Goal: Task Accomplishment & Management: Complete application form

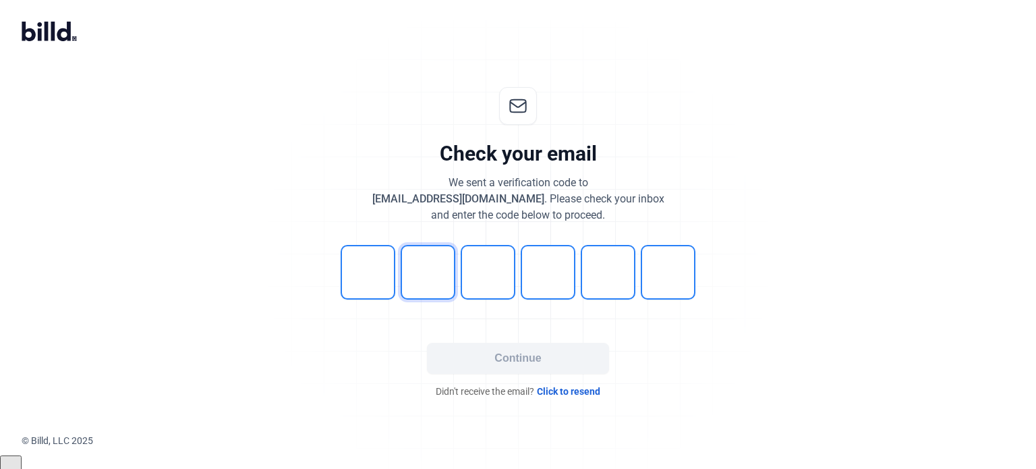
click at [427, 265] on input "tel" at bounding box center [428, 272] width 55 height 55
click at [372, 277] on input "tel" at bounding box center [368, 272] width 55 height 55
type input "8"
type input "5"
type input "6"
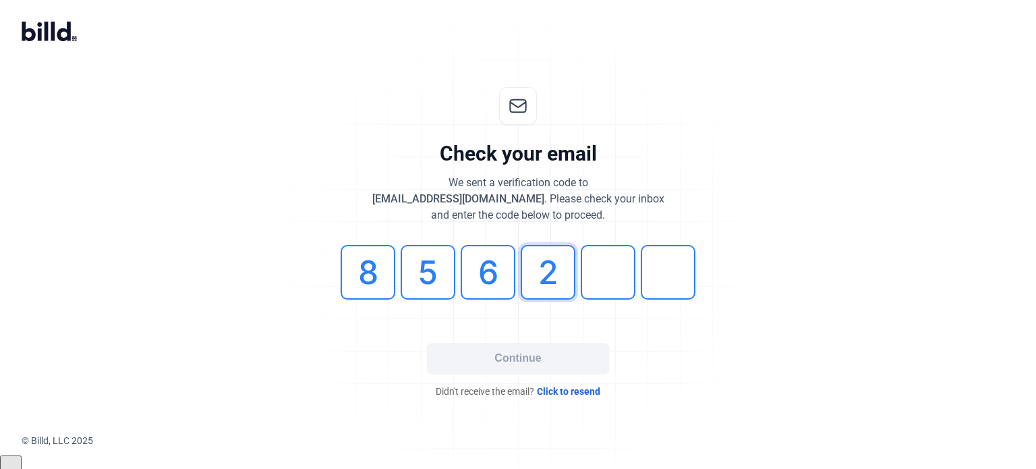
type input "2"
type input "8"
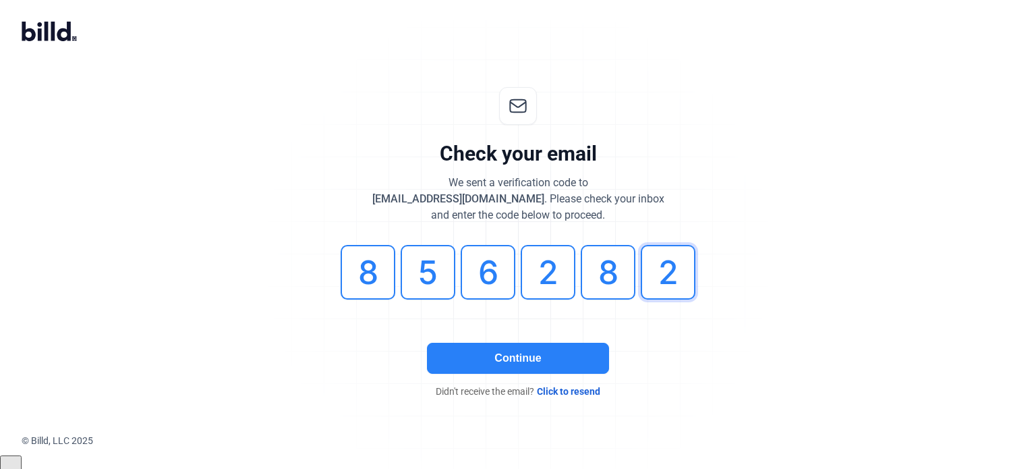
type input "2"
click at [506, 357] on button "Continue" at bounding box center [518, 358] width 182 height 31
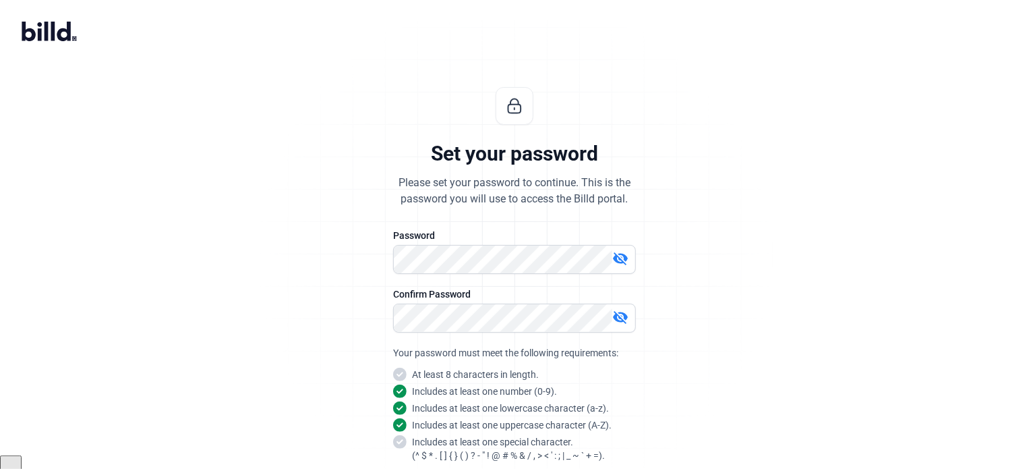
click at [624, 256] on mat-icon "visibility_off" at bounding box center [620, 258] width 16 height 16
click at [391, 257] on div "Set your password Please set your password to continue. This is the password yo…" at bounding box center [515, 324] width 448 height 519
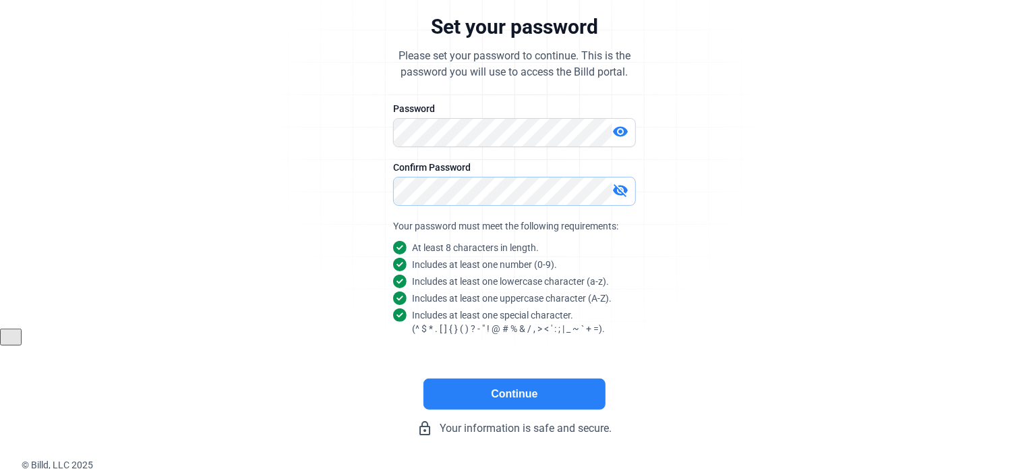
scroll to position [127, 0]
click at [510, 391] on button "Continue" at bounding box center [515, 393] width 182 height 31
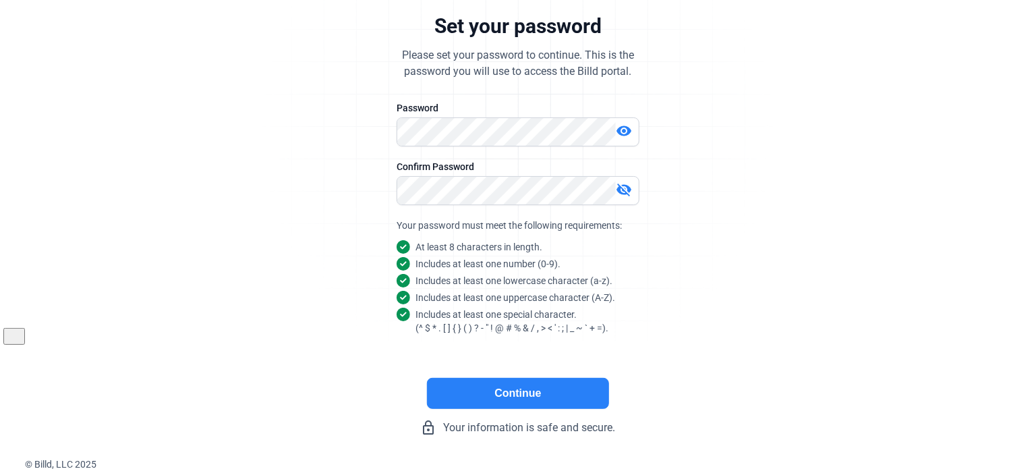
scroll to position [0, 0]
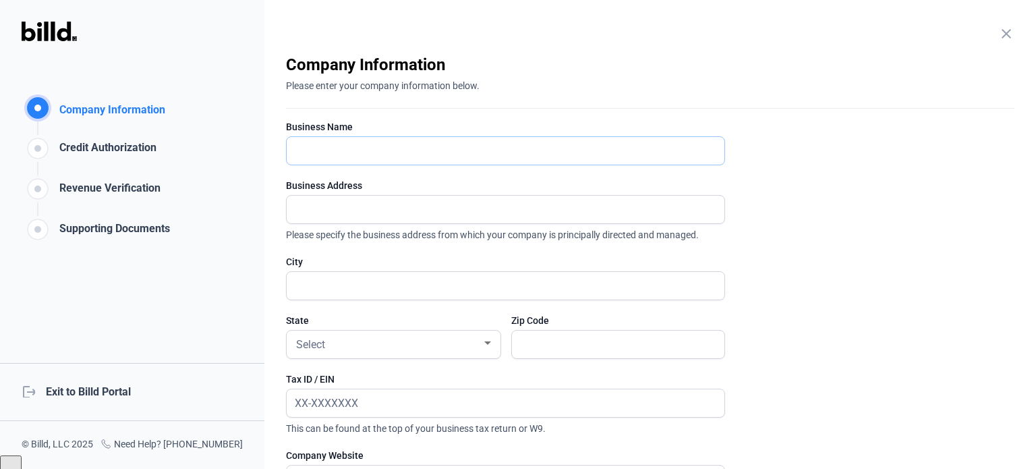
click at [383, 152] on input "text" at bounding box center [506, 151] width 438 height 28
click at [347, 154] on input "text" at bounding box center [506, 151] width 438 height 28
paste input "MC [PERSON_NAME] HOMES RENOVATIONS, INC. d.b.a MION CONSTRUCTION COMPANY"
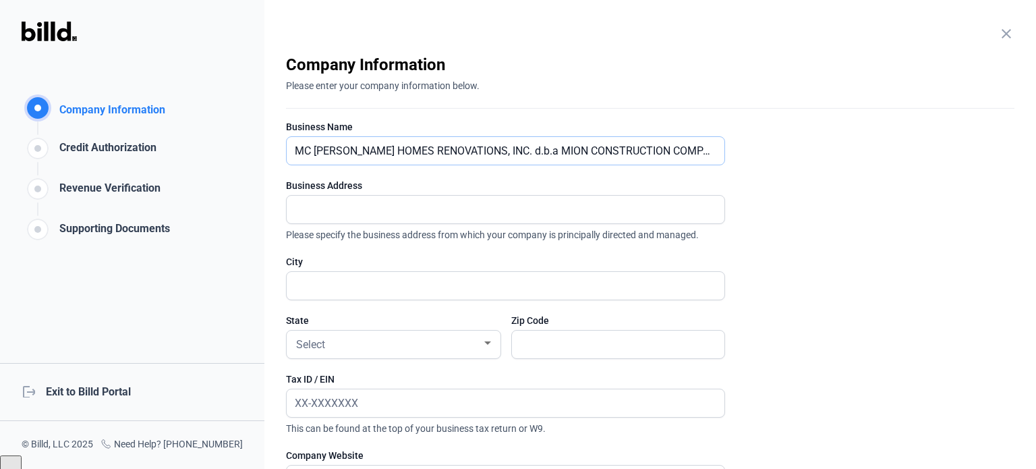
type input "MC [PERSON_NAME] HOMES RENOVATIONS, INC. d.b.a MION CONSTRUCTION COMPANY"
click at [337, 204] on input "text" at bounding box center [506, 210] width 438 height 28
type input "780 Windlass Ct"
type input "Kissimmee"
type input "34746"
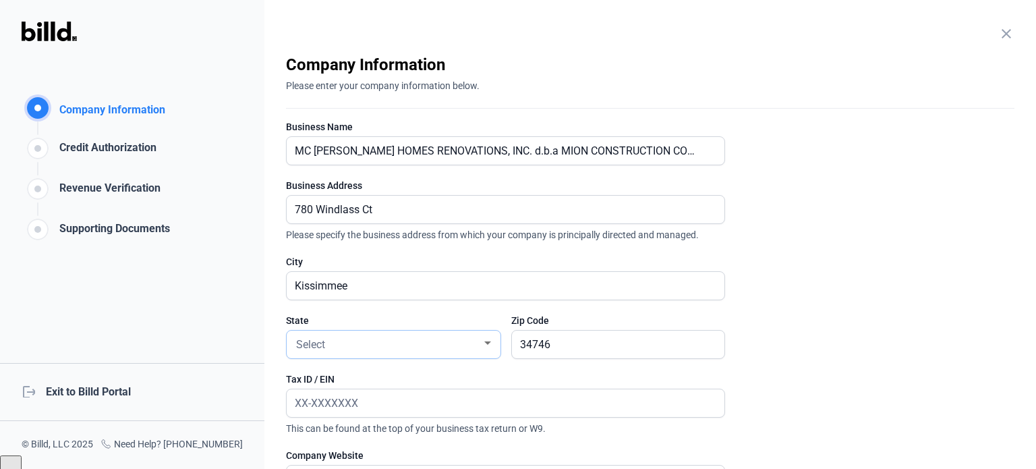
click at [335, 349] on div "Select" at bounding box center [387, 343] width 188 height 19
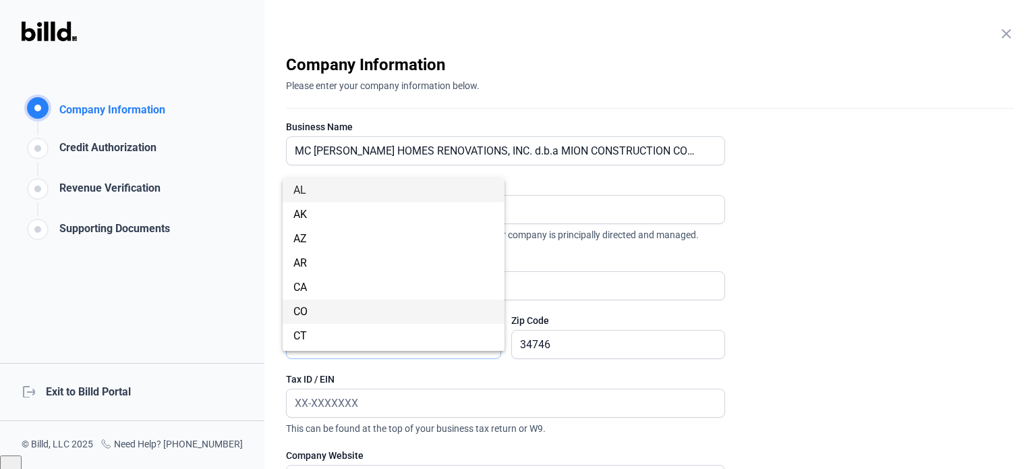
scroll to position [135, 0]
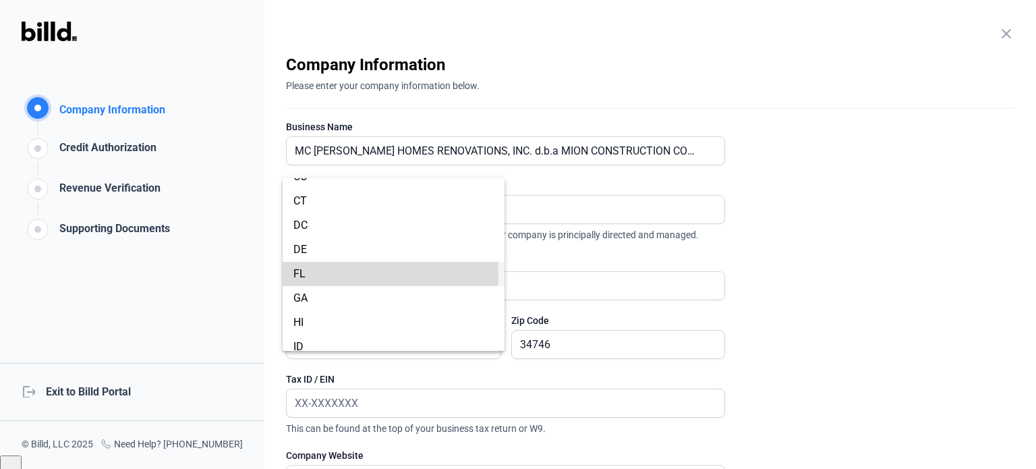
click at [332, 276] on span "FL" at bounding box center [393, 274] width 200 height 24
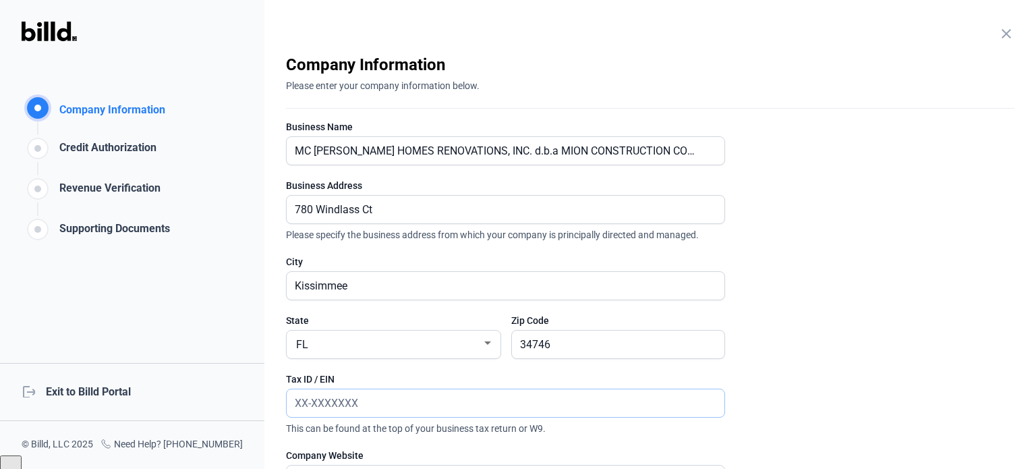
click at [332, 408] on input "text" at bounding box center [498, 403] width 423 height 28
click at [364, 396] on input "text" at bounding box center [506, 403] width 438 height 28
click at [362, 396] on input "text" at bounding box center [506, 403] width 438 height 28
paste input "[US_EMPLOYER_IDENTIFICATION_NUMBER]"
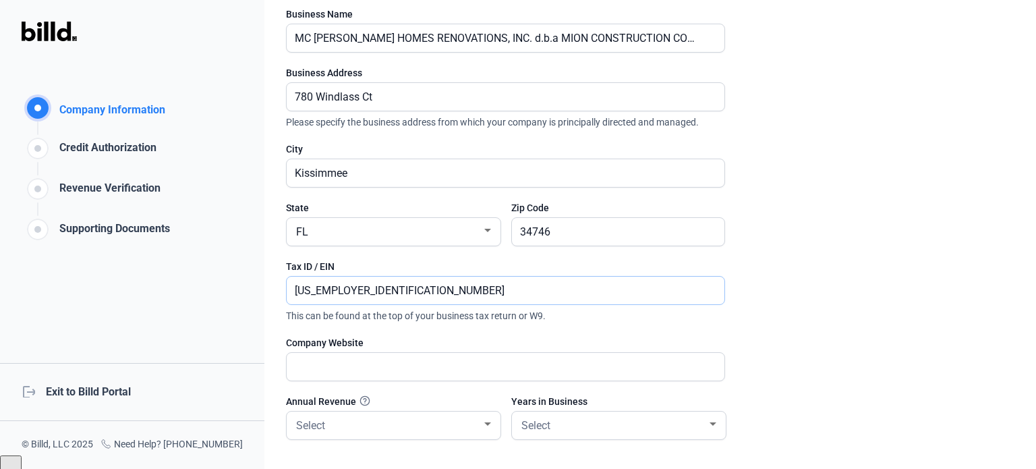
scroll to position [202, 0]
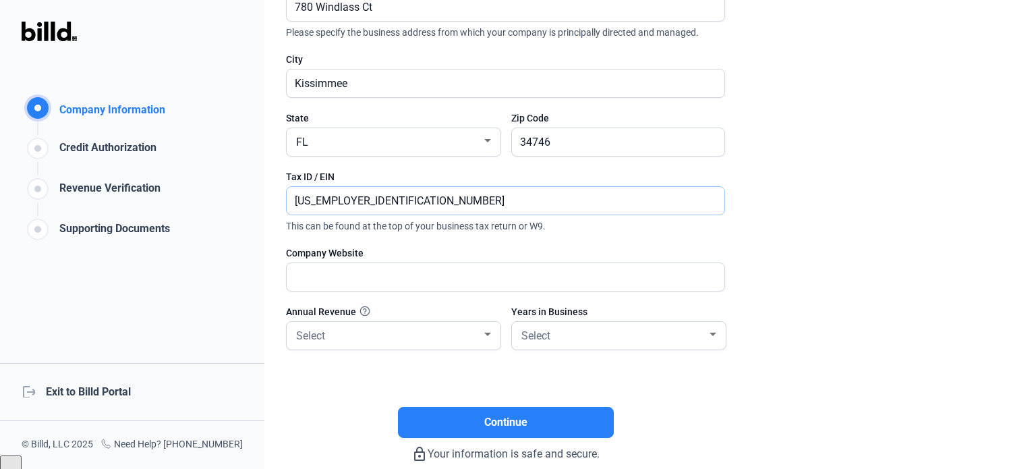
type input "[US_EMPLOYER_IDENTIFICATION_NUMBER]"
click at [352, 271] on input "text" at bounding box center [498, 277] width 423 height 28
type input "[DOMAIN_NAME]"
click at [370, 338] on div "Select" at bounding box center [387, 334] width 188 height 19
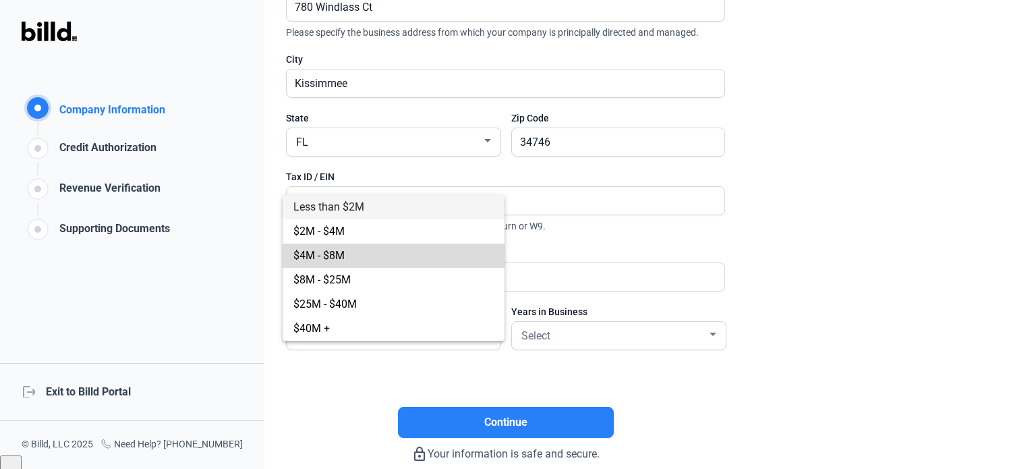
click at [337, 257] on span "$4M - $8M" at bounding box center [318, 255] width 51 height 13
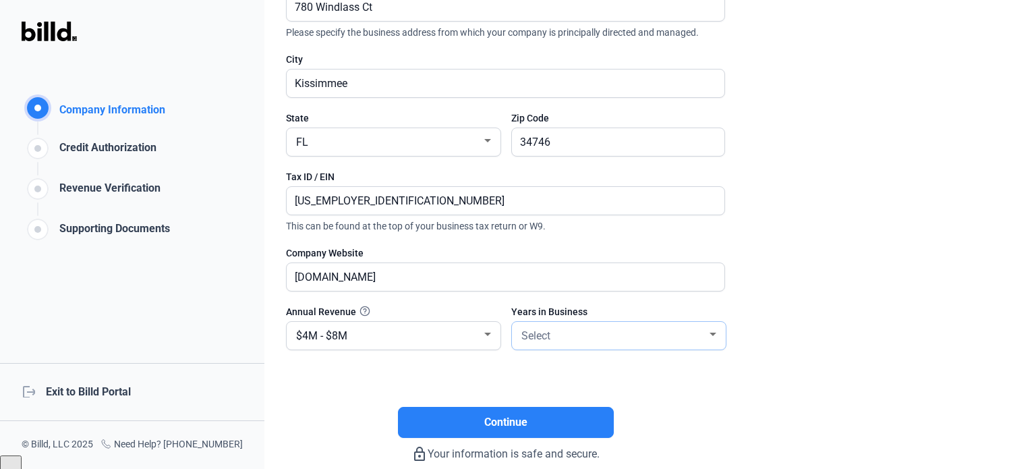
click at [569, 334] on div "Select" at bounding box center [613, 334] width 188 height 19
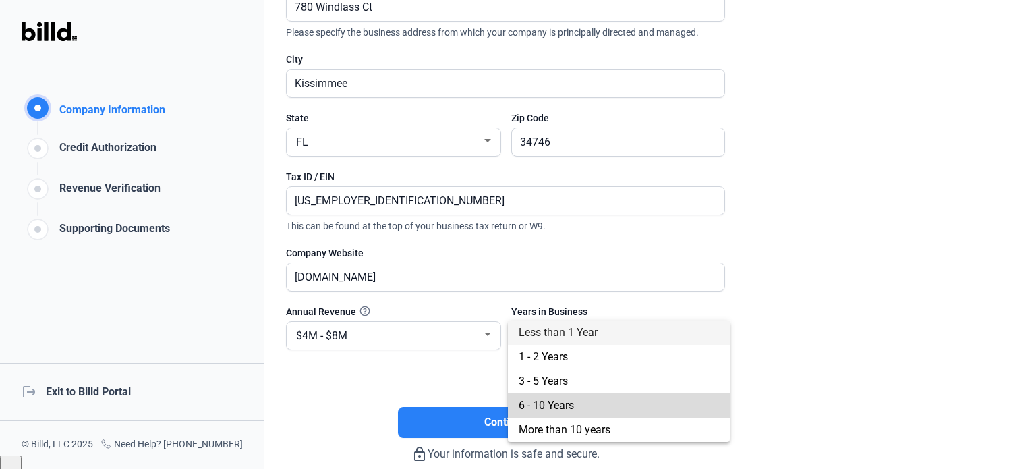
click at [561, 403] on span "6 - 10 Years" at bounding box center [546, 405] width 55 height 13
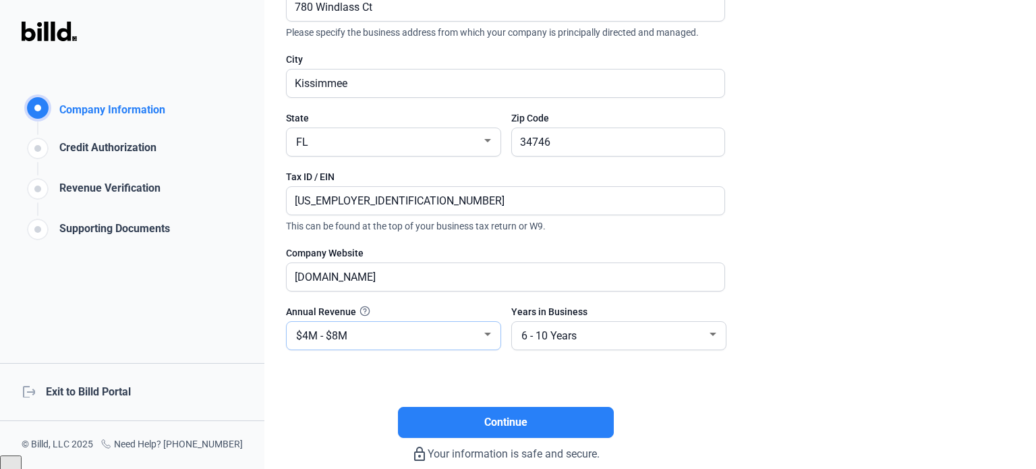
scroll to position [0, 0]
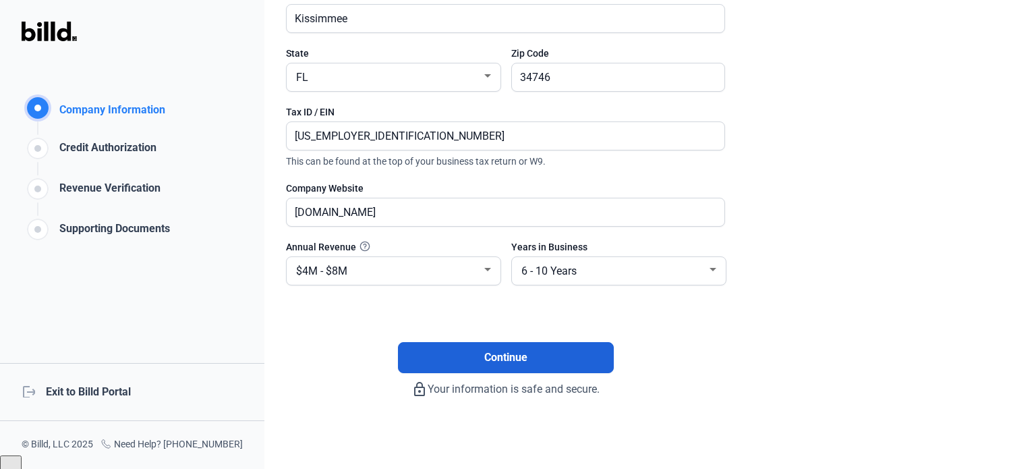
click at [472, 353] on button "Continue" at bounding box center [506, 357] width 216 height 31
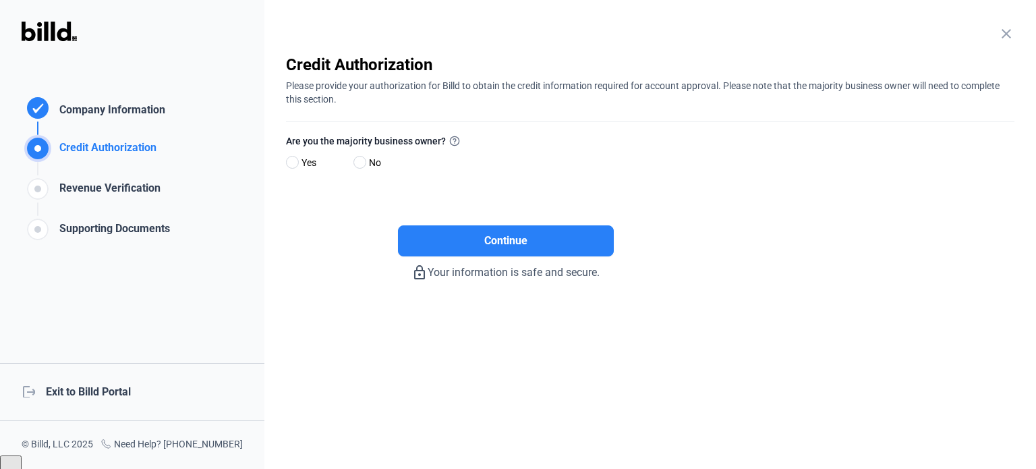
click at [100, 108] on div "Company Information" at bounding box center [109, 112] width 111 height 20
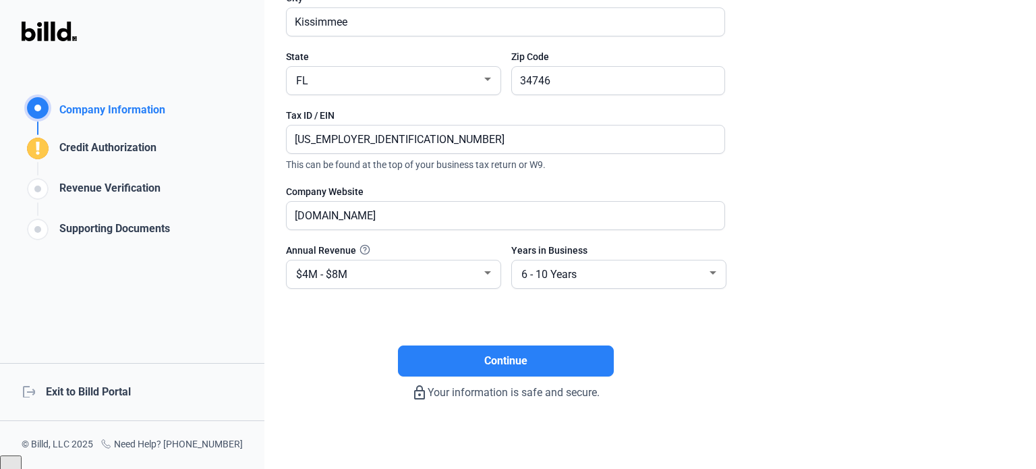
scroll to position [267, 0]
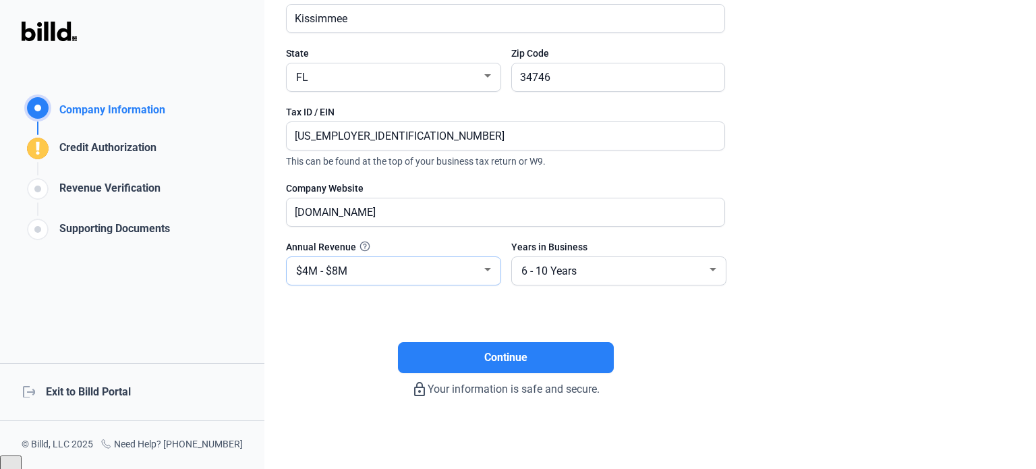
click at [378, 273] on div "$4M - $8M" at bounding box center [387, 269] width 188 height 19
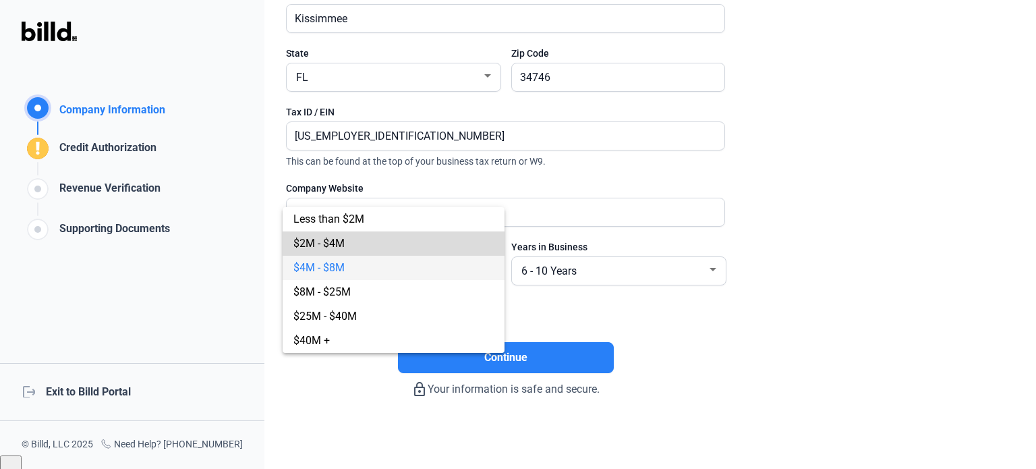
click at [367, 244] on span "$2M - $4M" at bounding box center [393, 243] width 200 height 24
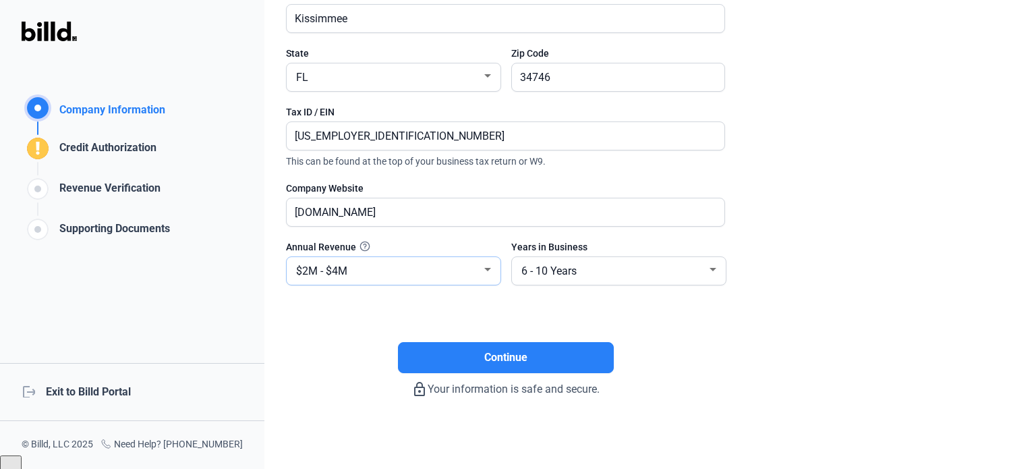
click at [375, 262] on div "$2M - $4M" at bounding box center [387, 269] width 188 height 19
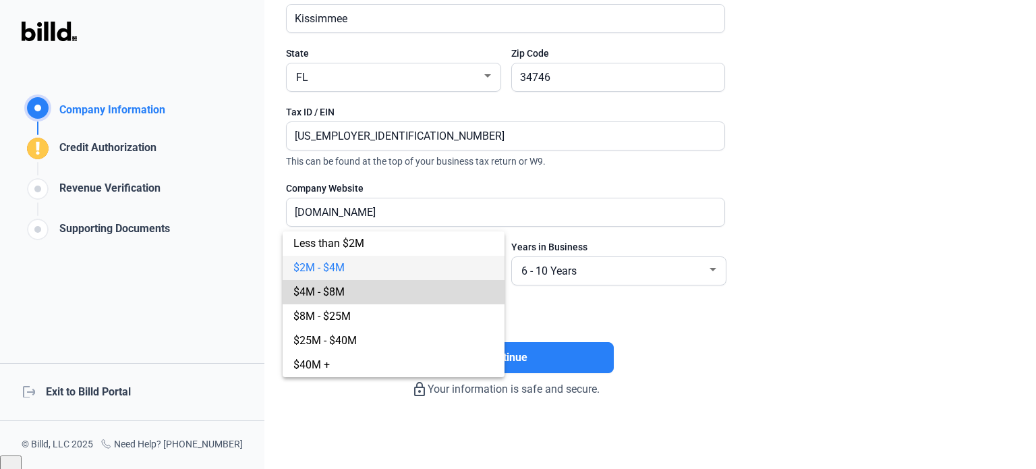
click at [326, 287] on span "$4M - $8M" at bounding box center [318, 291] width 51 height 13
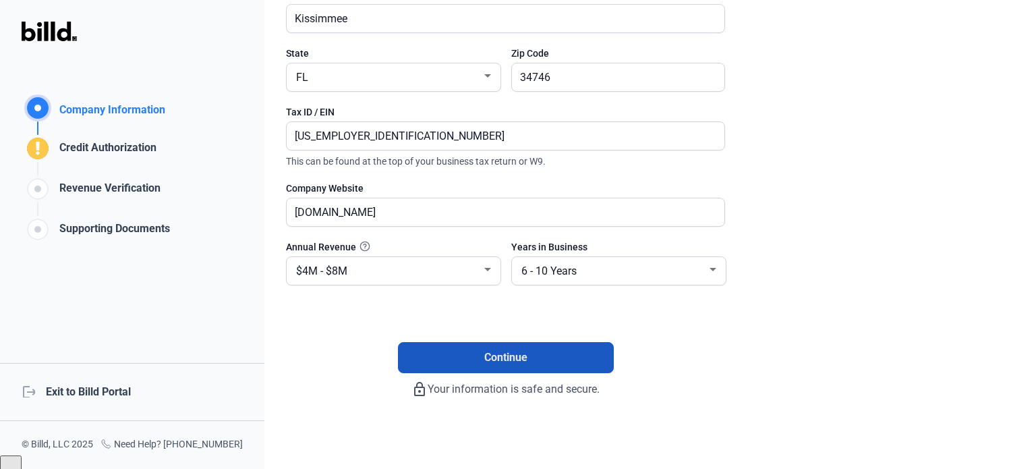
click at [436, 342] on button "Continue" at bounding box center [506, 357] width 216 height 31
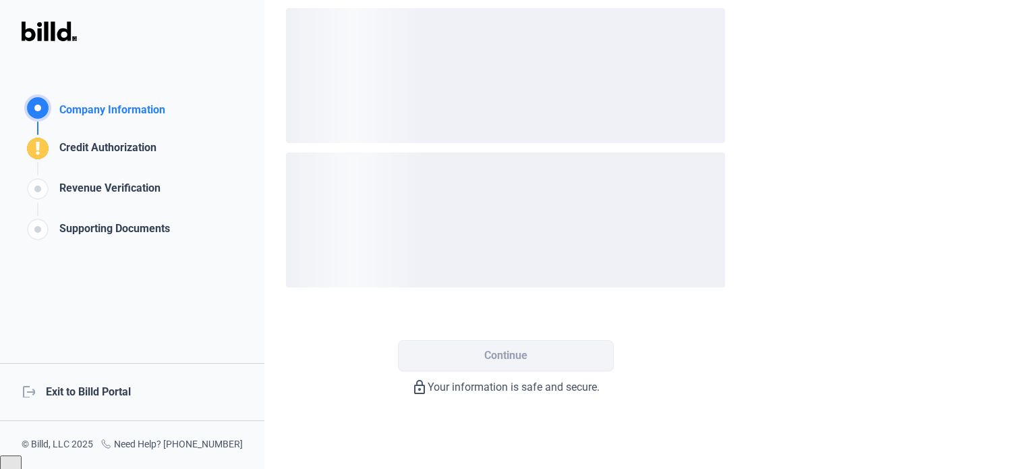
scroll to position [0, 0]
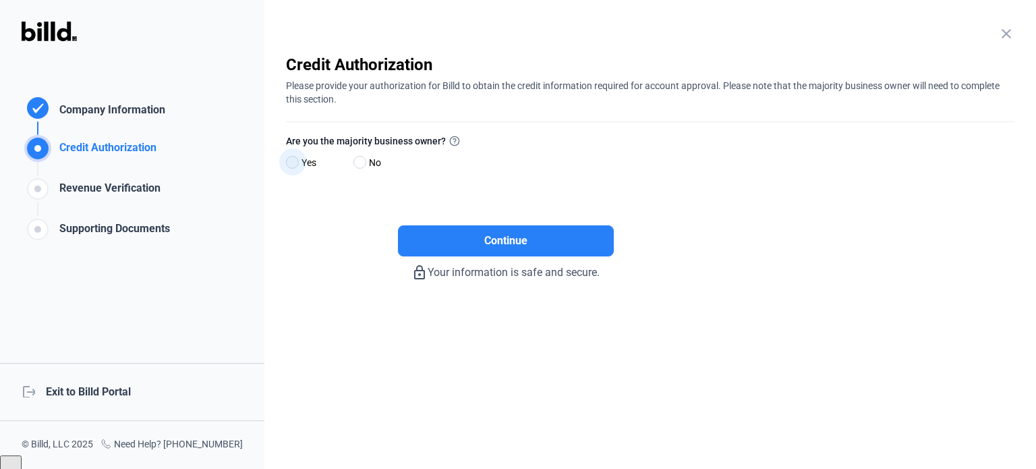
click at [295, 160] on span at bounding box center [292, 162] width 13 height 13
click at [295, 160] on input "Yes" at bounding box center [291, 163] width 10 height 10
radio input "true"
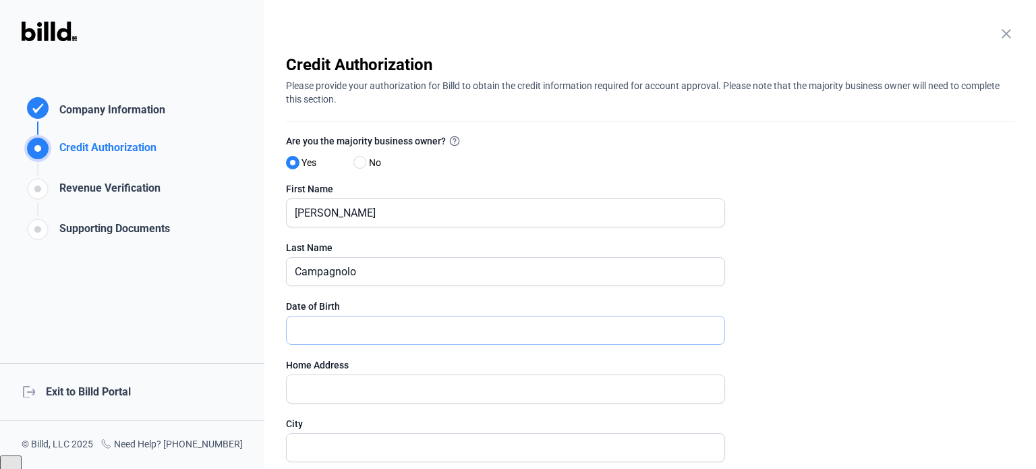
click at [344, 335] on input "text" at bounding box center [498, 330] width 423 height 28
type input "[DATE]"
click at [348, 388] on input "text" at bounding box center [506, 389] width 438 height 28
type input "780 Windlass Ct"
type input "Kissimmee"
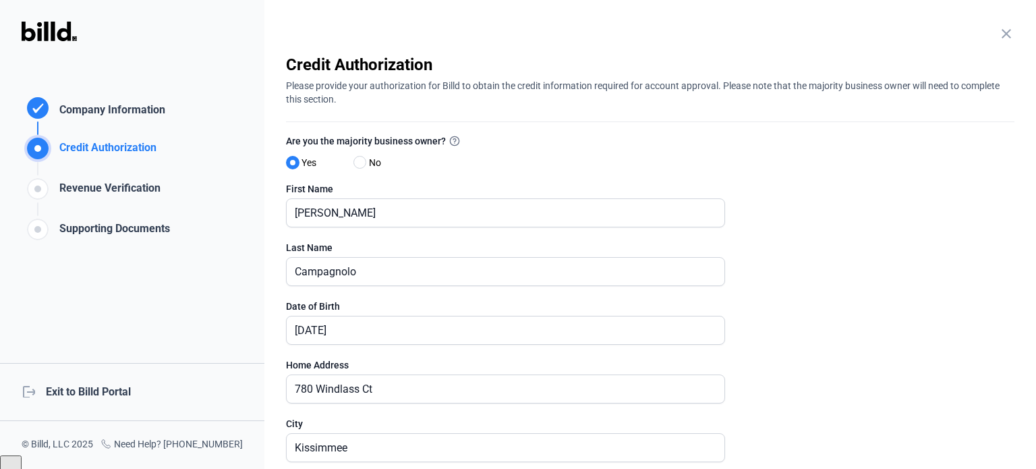
type input "34746"
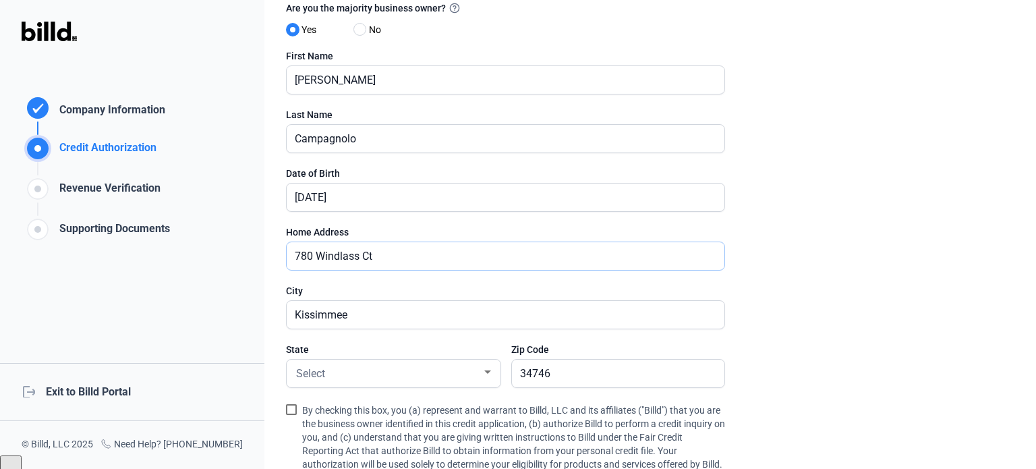
scroll to position [135, 0]
click at [372, 376] on div "Select" at bounding box center [387, 370] width 188 height 19
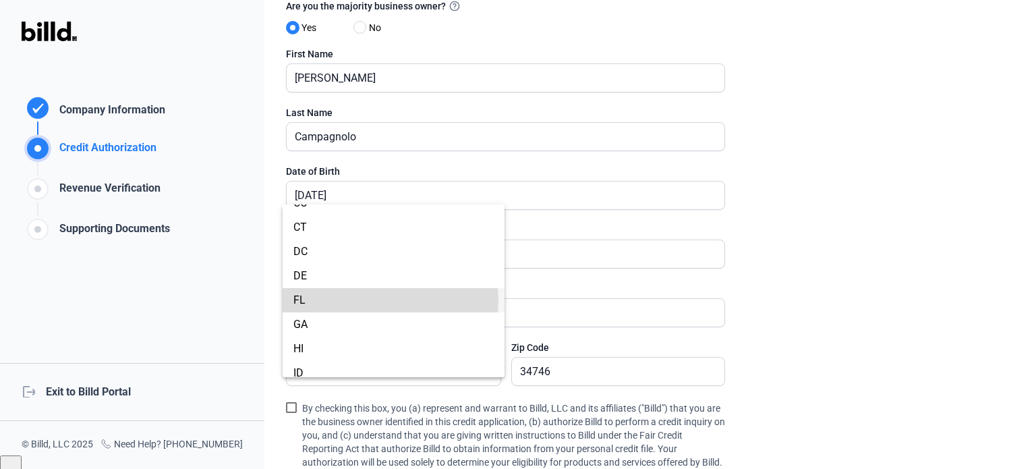
click at [382, 300] on span "FL" at bounding box center [393, 300] width 200 height 24
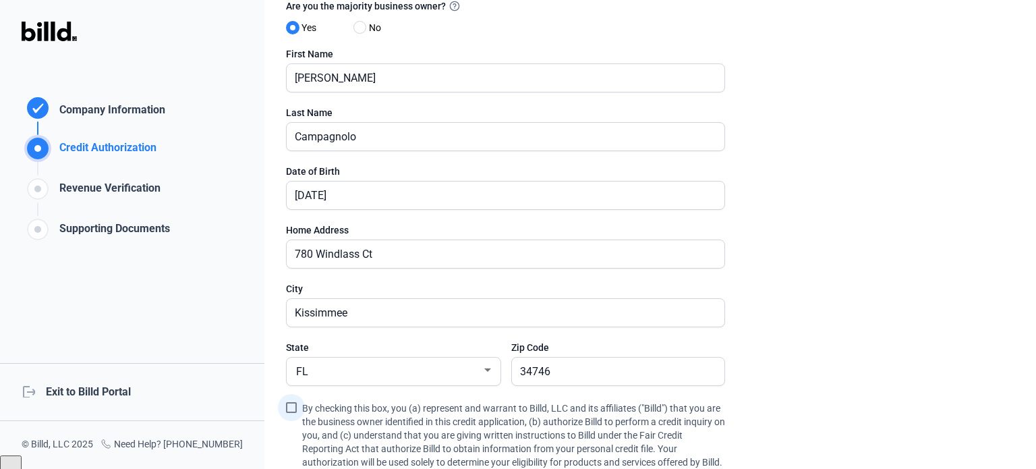
click at [293, 402] on span at bounding box center [291, 407] width 11 height 11
click at [0, 0] on input "By checking this box, you (a) represent and warrant to Billd, LLC and its affil…" at bounding box center [0, 0] width 0 height 0
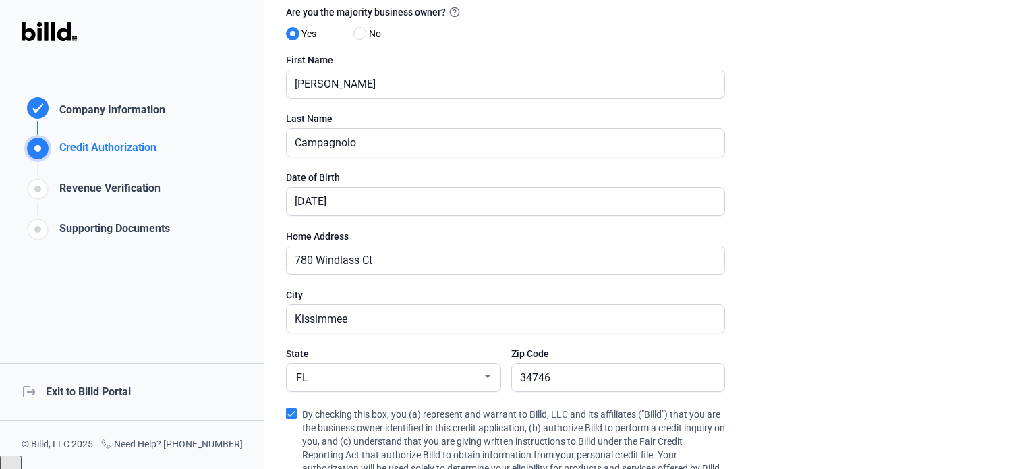
scroll to position [270, 0]
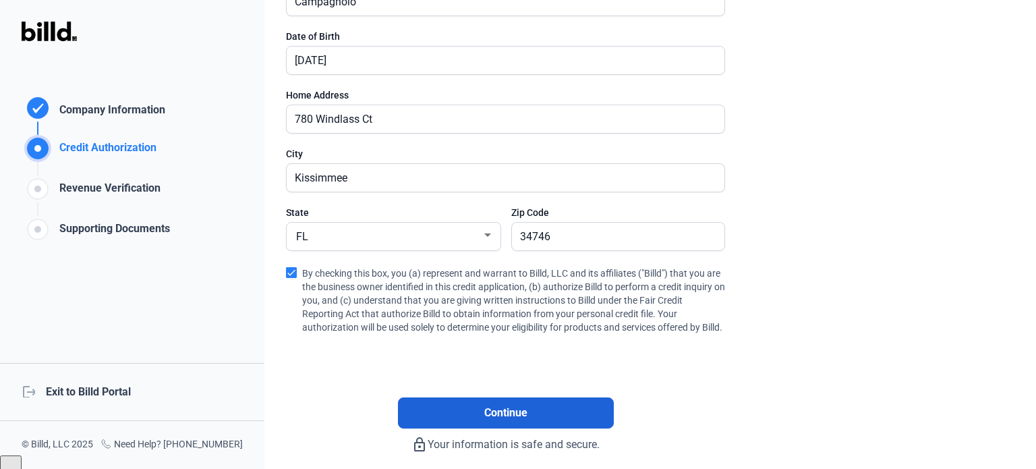
click at [488, 421] on span "Continue" at bounding box center [505, 413] width 43 height 16
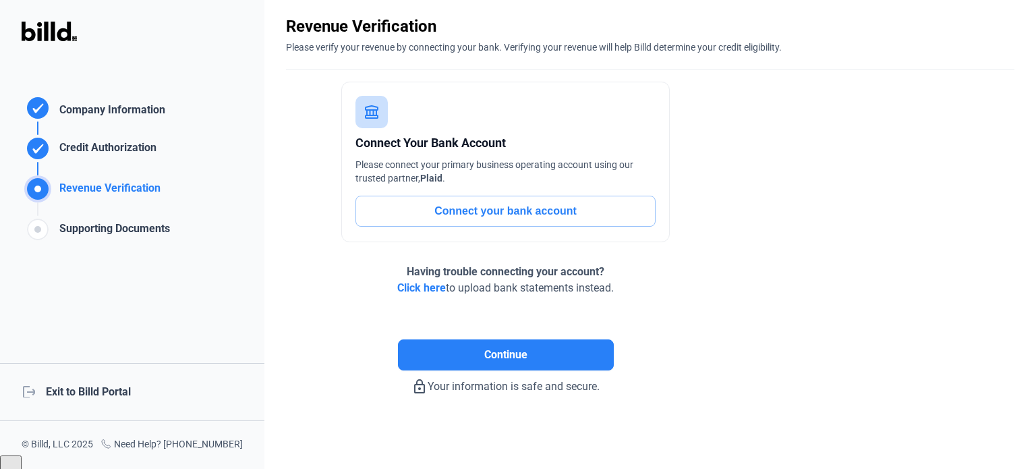
scroll to position [38, 0]
click at [500, 212] on button "Connect your bank account" at bounding box center [505, 211] width 300 height 31
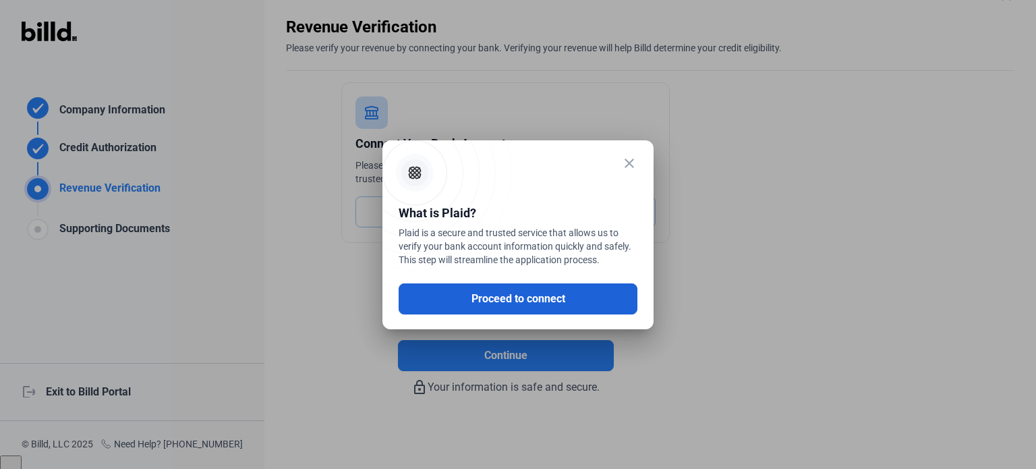
click at [494, 292] on button "Proceed to connect" at bounding box center [518, 298] width 239 height 31
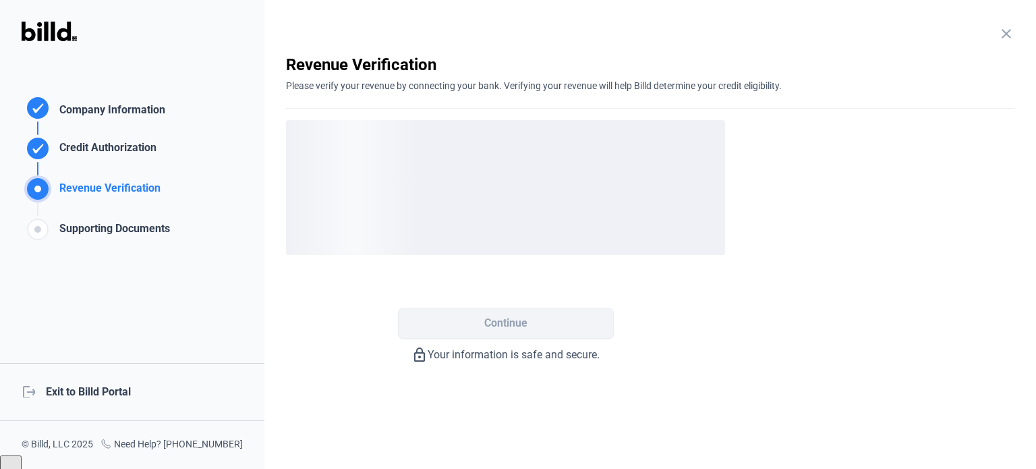
scroll to position [0, 0]
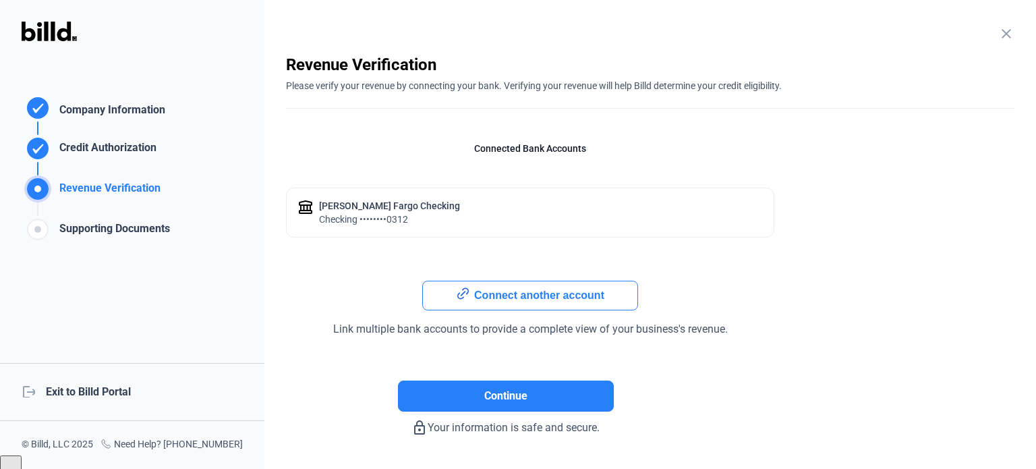
click at [468, 291] on icon at bounding box center [463, 293] width 10 height 10
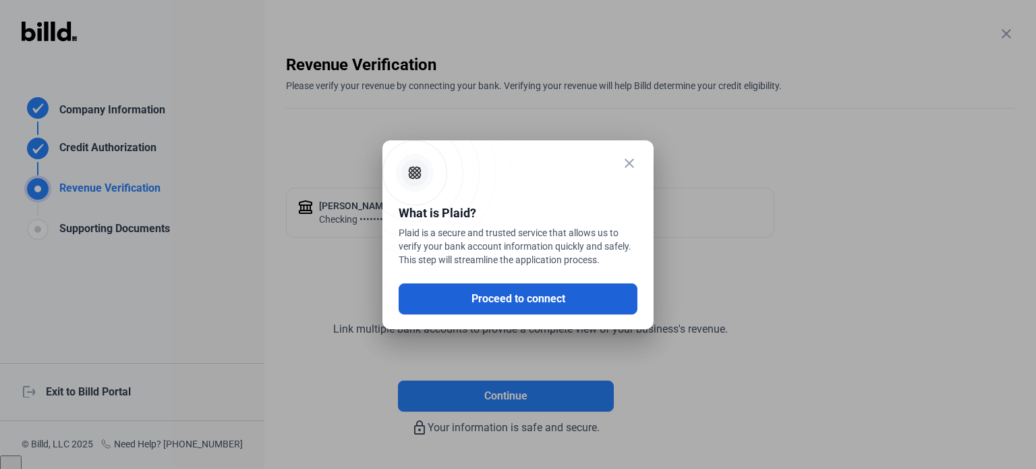
click at [484, 291] on button "Proceed to connect" at bounding box center [518, 298] width 239 height 31
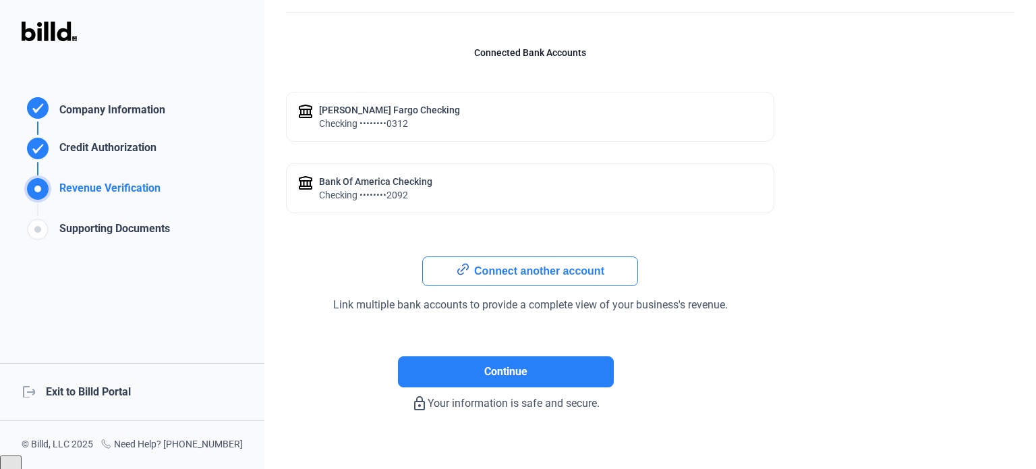
scroll to position [111, 0]
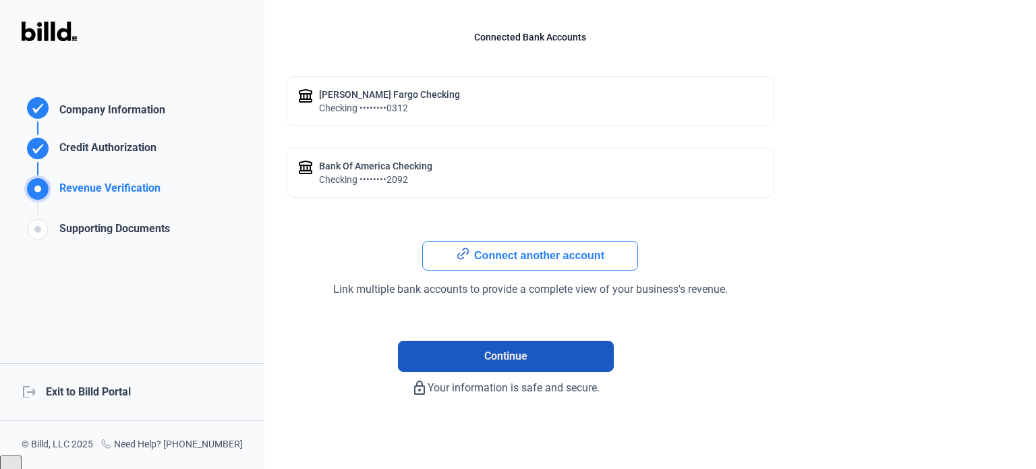
click at [491, 353] on span "Continue" at bounding box center [505, 356] width 43 height 16
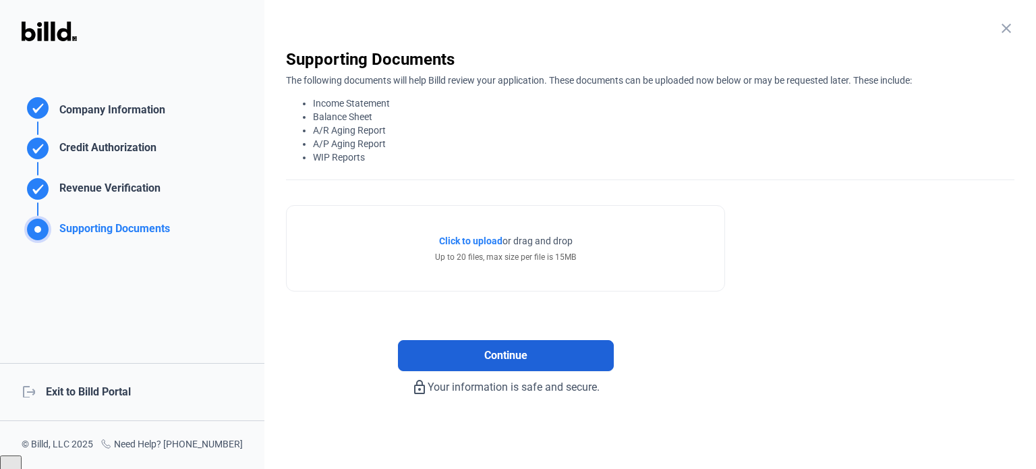
click at [496, 355] on span "Continue" at bounding box center [505, 355] width 43 height 16
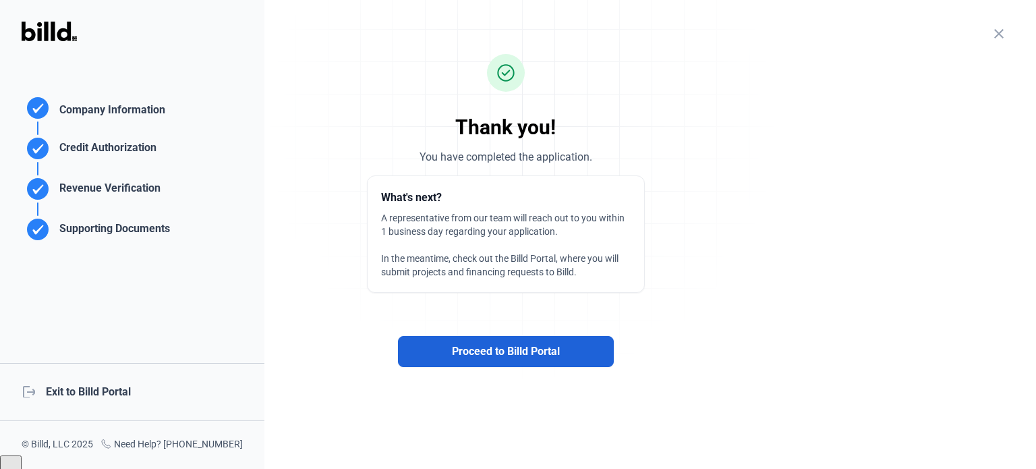
scroll to position [0, 0]
click at [483, 349] on span "Proceed to Billd Portal" at bounding box center [506, 351] width 108 height 16
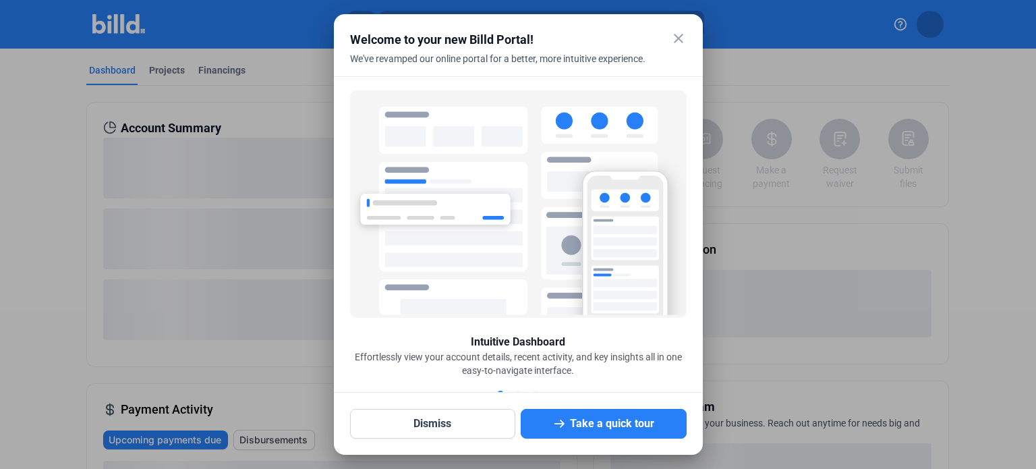
scroll to position [5, 0]
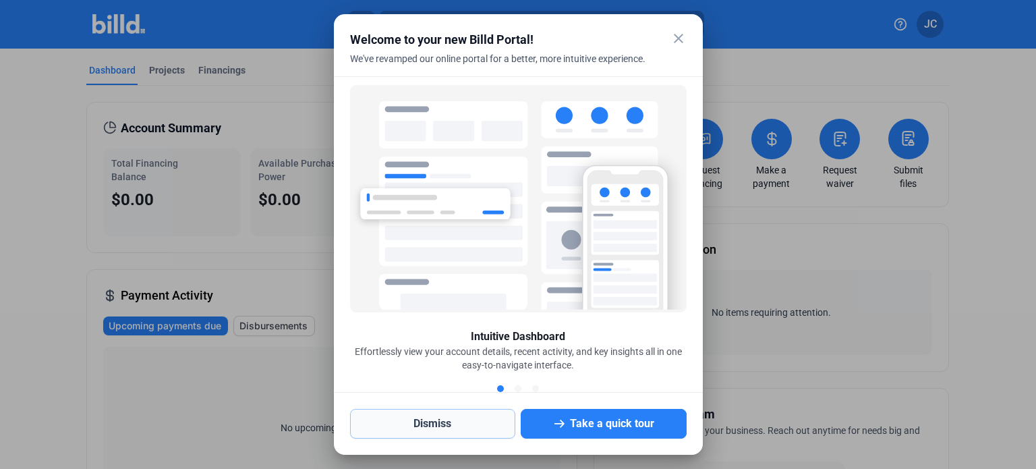
click at [438, 428] on button "Dismiss" at bounding box center [433, 424] width 166 height 30
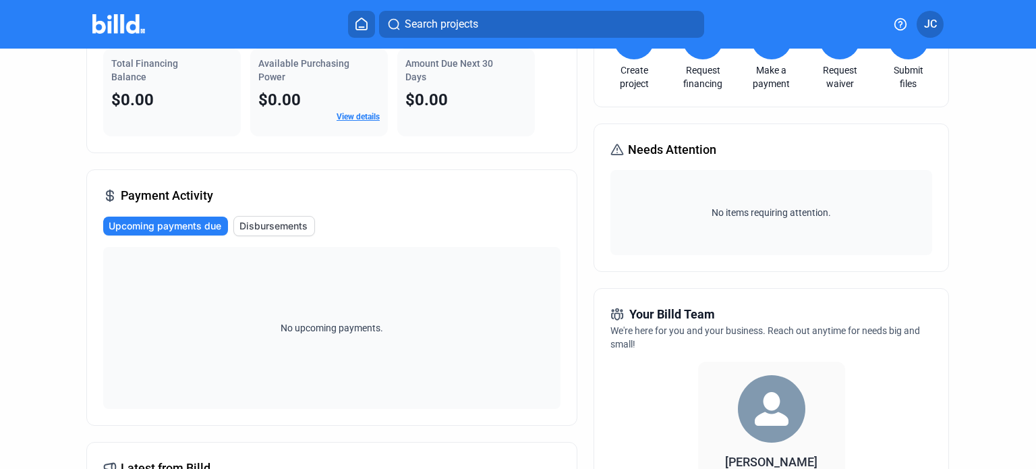
scroll to position [0, 0]
